Goal: Check status: Check status

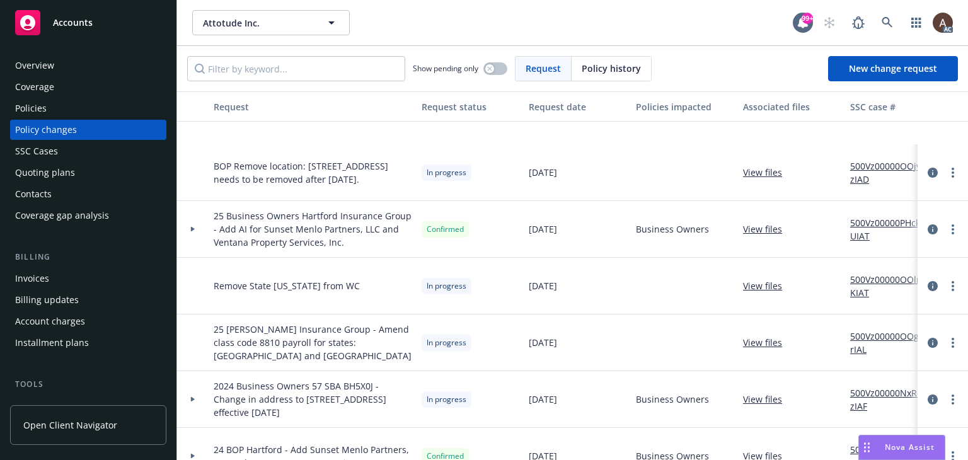
scroll to position [189, 0]
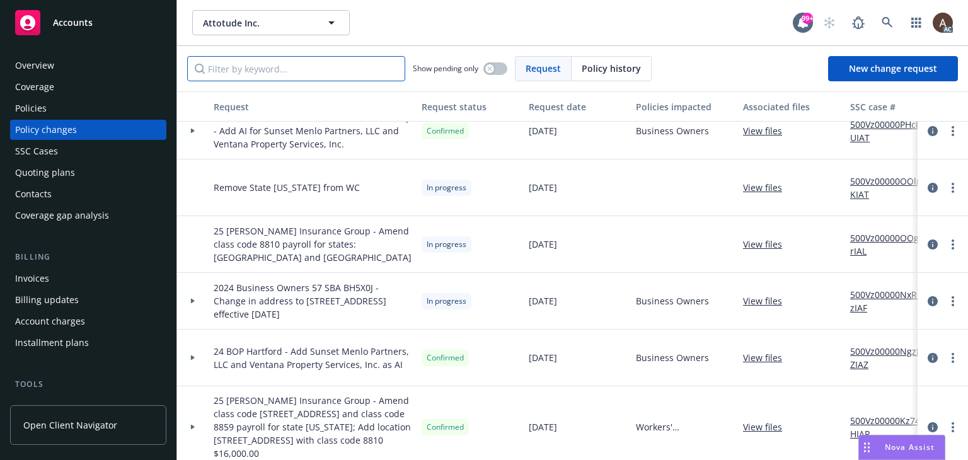
click at [295, 69] on input "Filter by keyword..." at bounding box center [296, 68] width 218 height 25
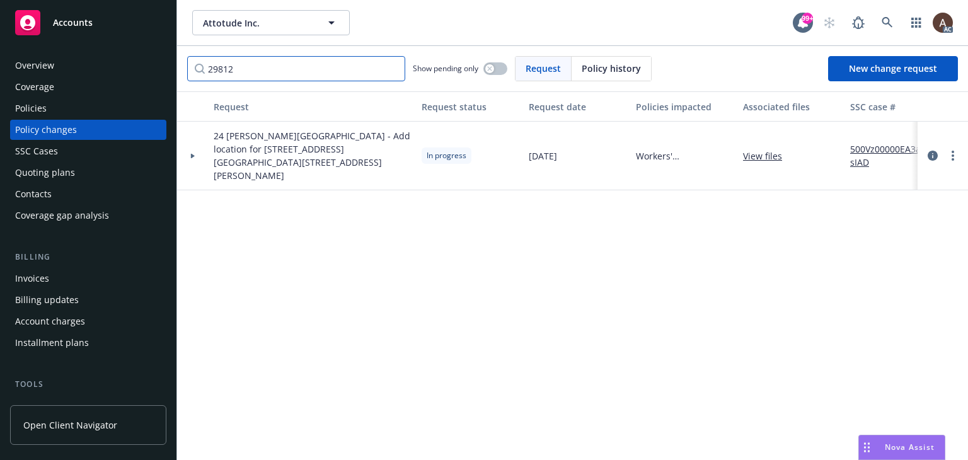
scroll to position [0, 0]
type input "29812"
click at [194, 153] on icon at bounding box center [193, 155] width 4 height 5
